Goal: Transaction & Acquisition: Purchase product/service

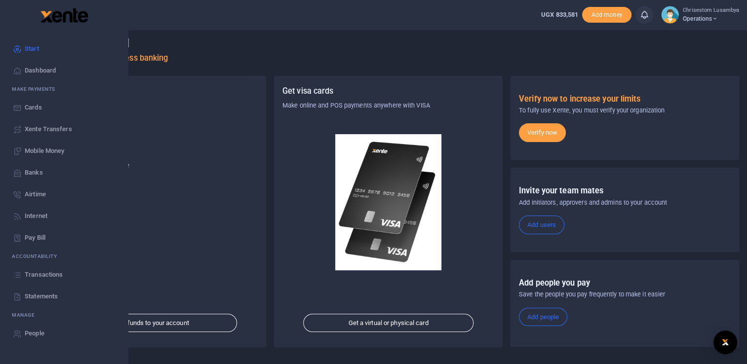
click at [64, 148] on span "Mobile Money" at bounding box center [44, 151] width 39 height 10
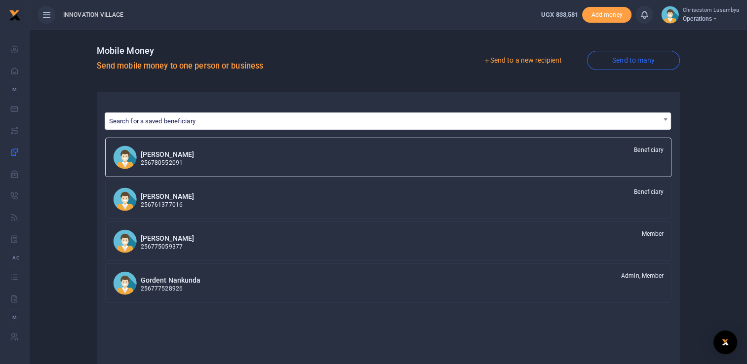
click at [548, 63] on link "Send to a new recipient" at bounding box center [522, 61] width 129 height 18
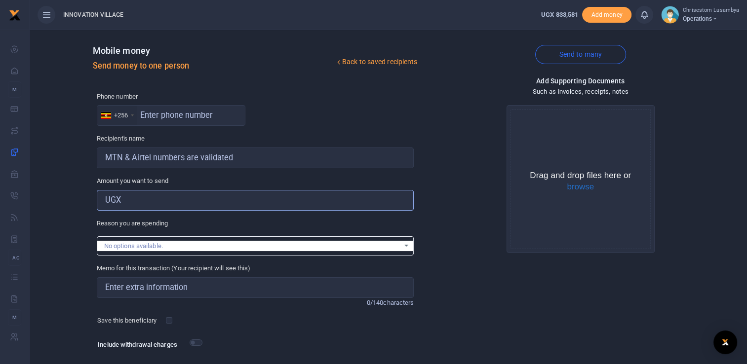
click at [168, 202] on input "Amount you want to send" at bounding box center [255, 200] width 317 height 21
click at [196, 113] on input "text" at bounding box center [171, 115] width 149 height 21
type input "742478055"
type input "Kintu Ssewava"
type input "742478055"
